Goal: Transaction & Acquisition: Purchase product/service

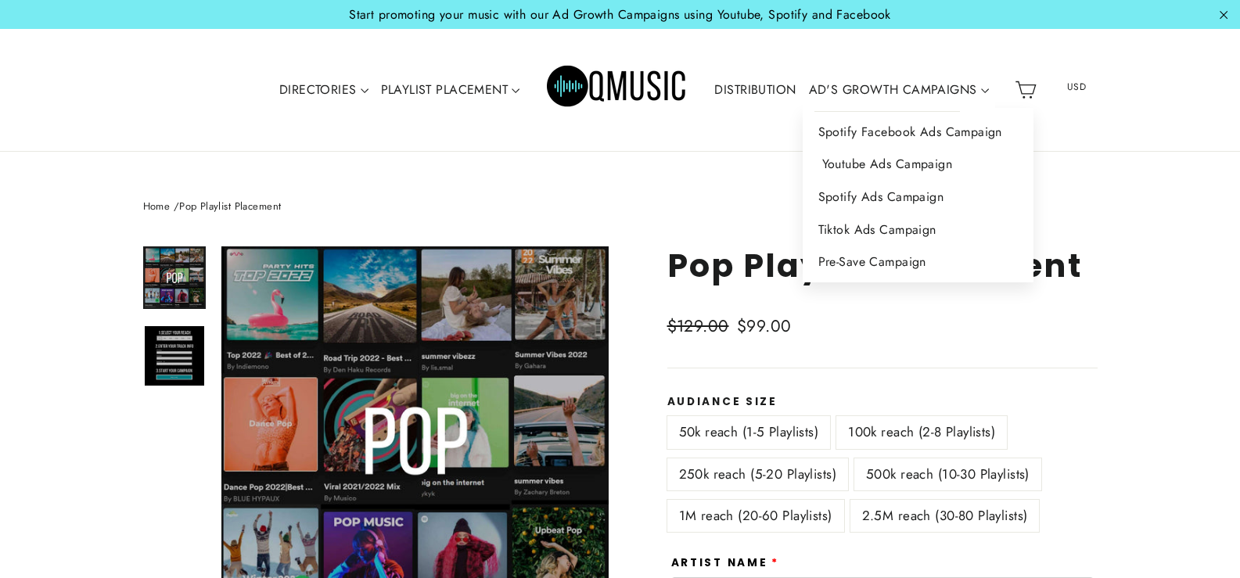
click at [888, 166] on link "Youtube Ads Campaign" at bounding box center [918, 164] width 231 height 33
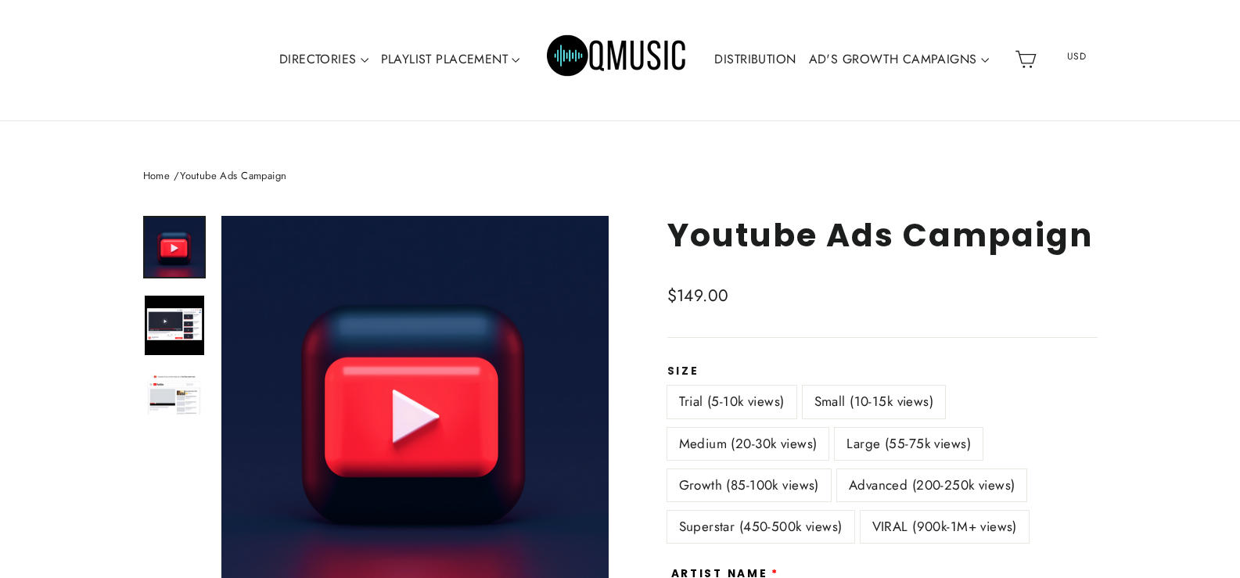
scroll to position [78, 0]
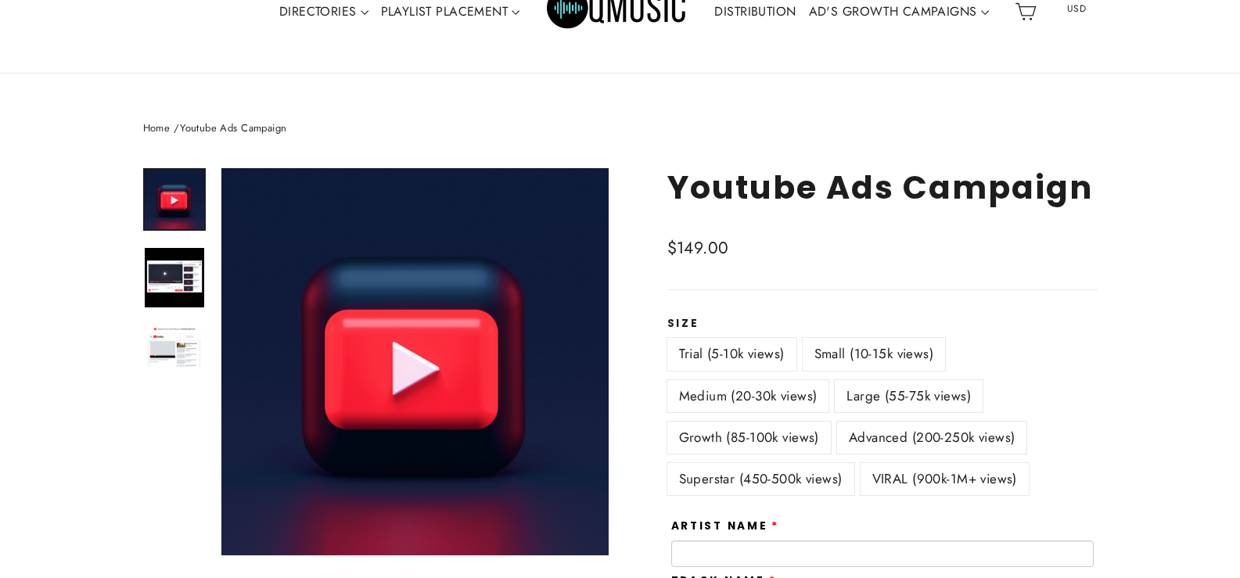
click at [895, 479] on label "VIRAL (900k-1M+ views)" at bounding box center [944, 479] width 168 height 32
click at [767, 473] on label "Superstar (450-500k views)" at bounding box center [760, 479] width 187 height 32
click at [857, 398] on label "Large (55-75k views)" at bounding box center [909, 396] width 148 height 32
click at [774, 397] on label "Medium (20-30k views)" at bounding box center [748, 396] width 162 height 32
click at [822, 359] on label "Small (10-15k views)" at bounding box center [874, 354] width 143 height 32
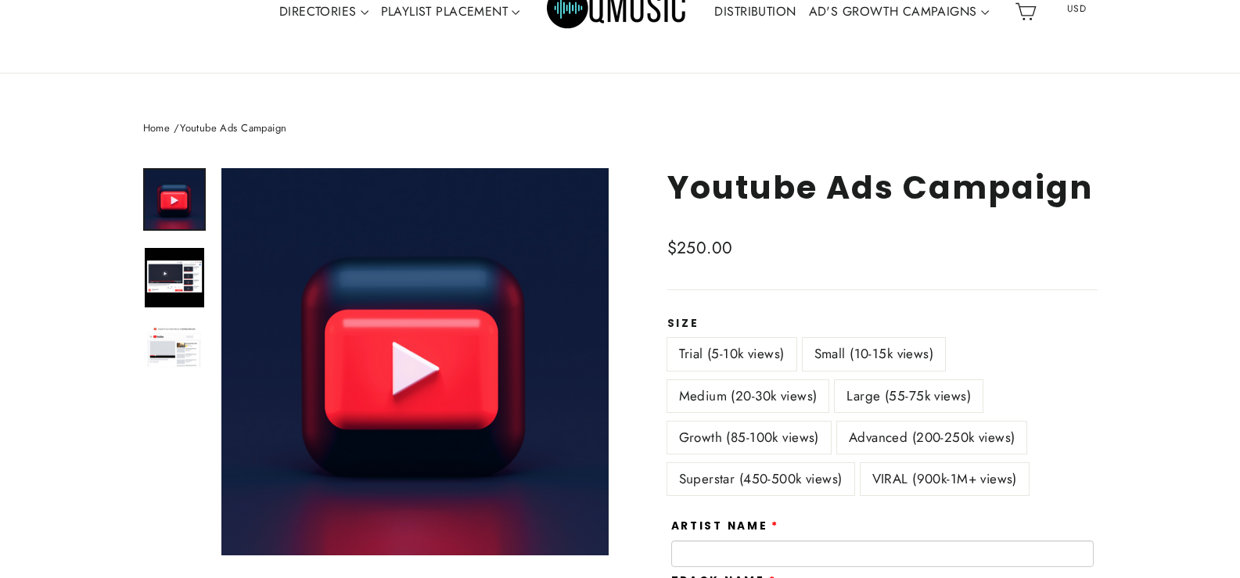
click at [720, 354] on label "Trial (5-10k views)" at bounding box center [731, 354] width 129 height 32
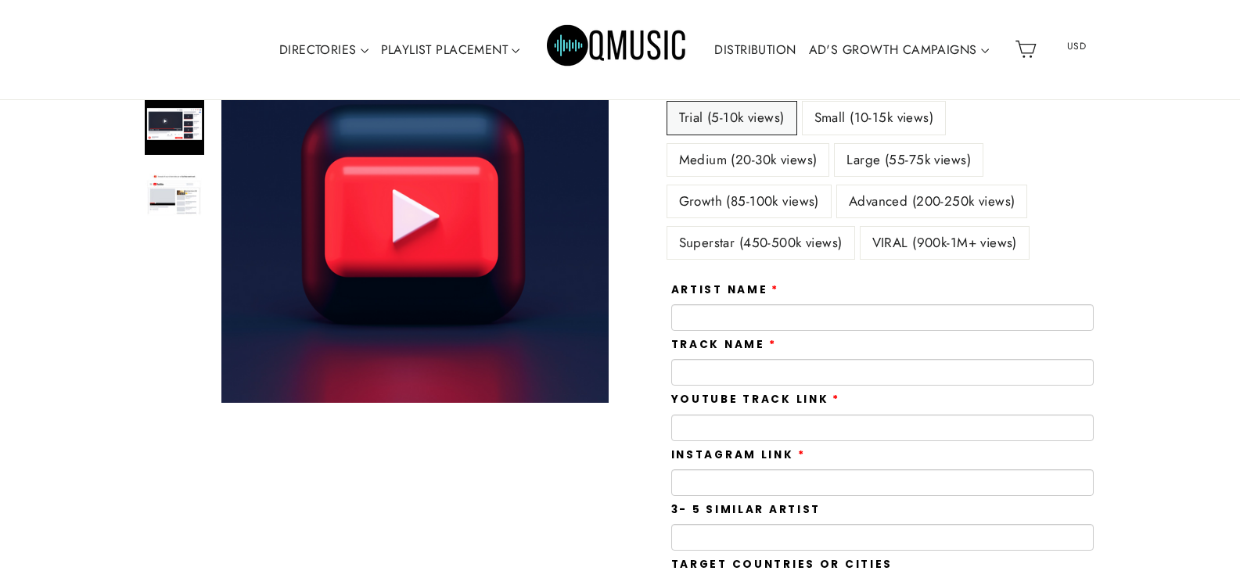
scroll to position [156, 0]
